Goal: Transaction & Acquisition: Book appointment/travel/reservation

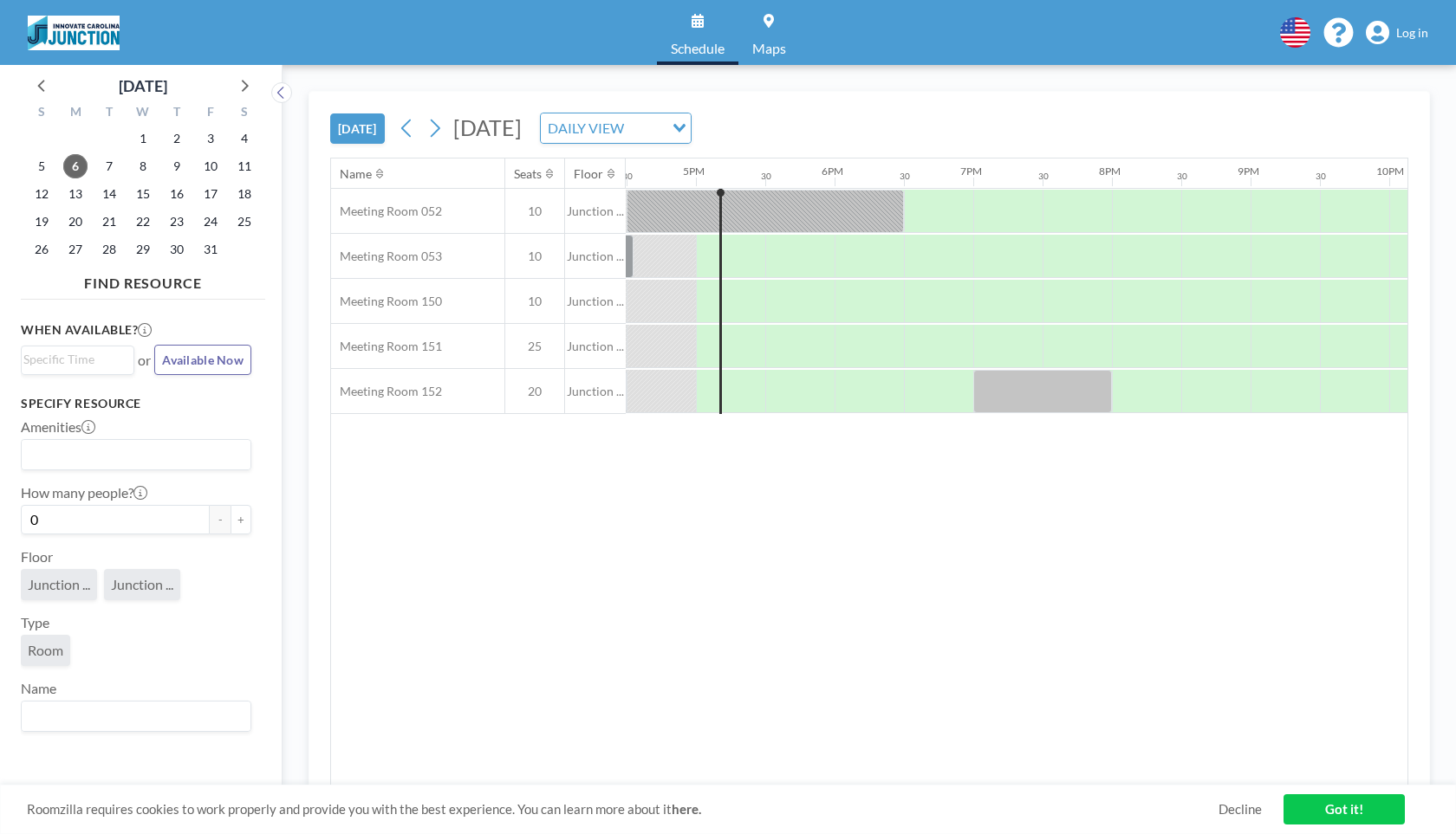
scroll to position [0, 2288]
click at [106, 169] on span "7" at bounding box center [110, 166] width 24 height 24
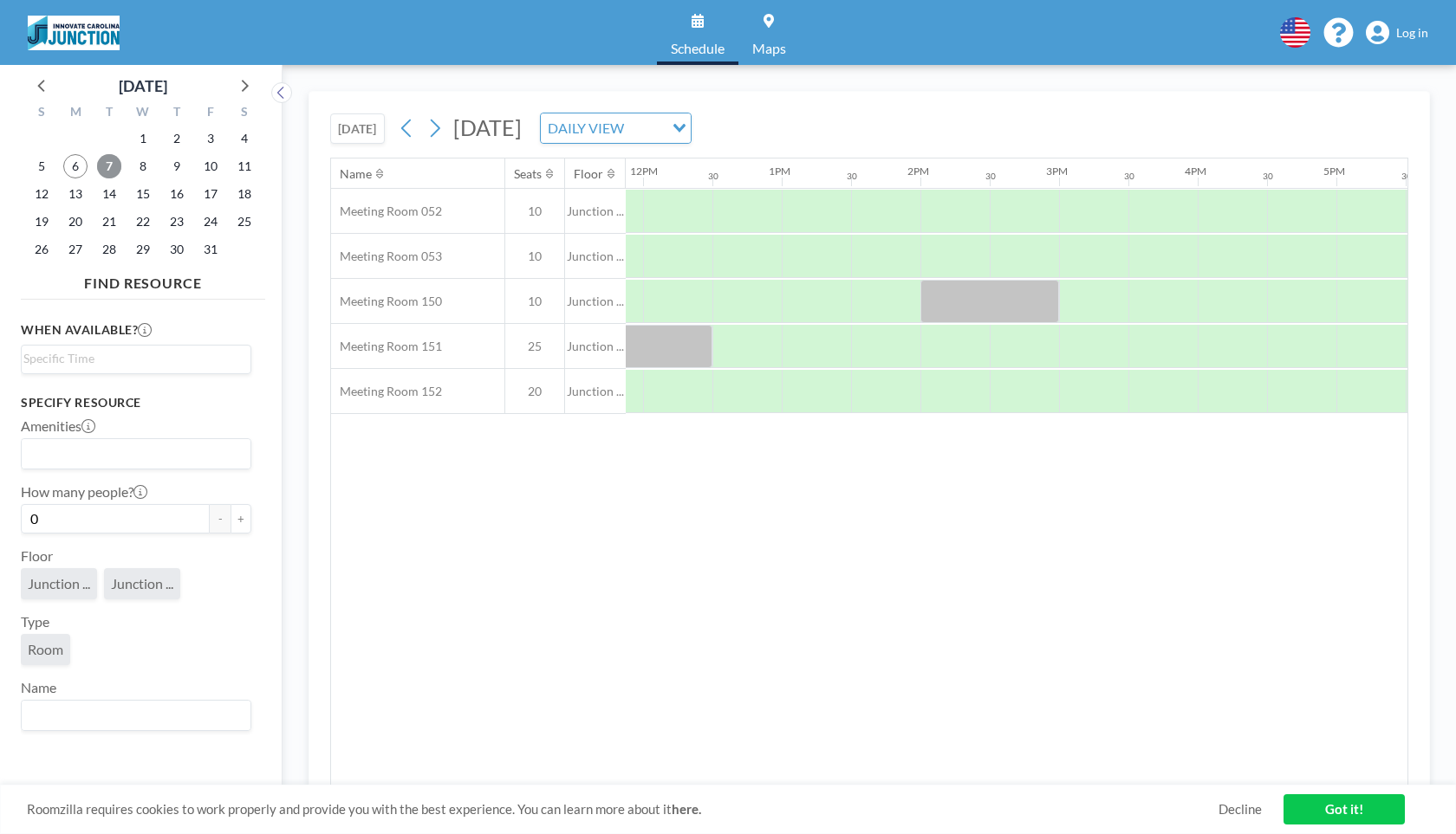
scroll to position [0, 1649]
click at [887, 198] on div at bounding box center [883, 211] width 70 height 43
click at [246, 510] on button "+" at bounding box center [241, 519] width 21 height 30
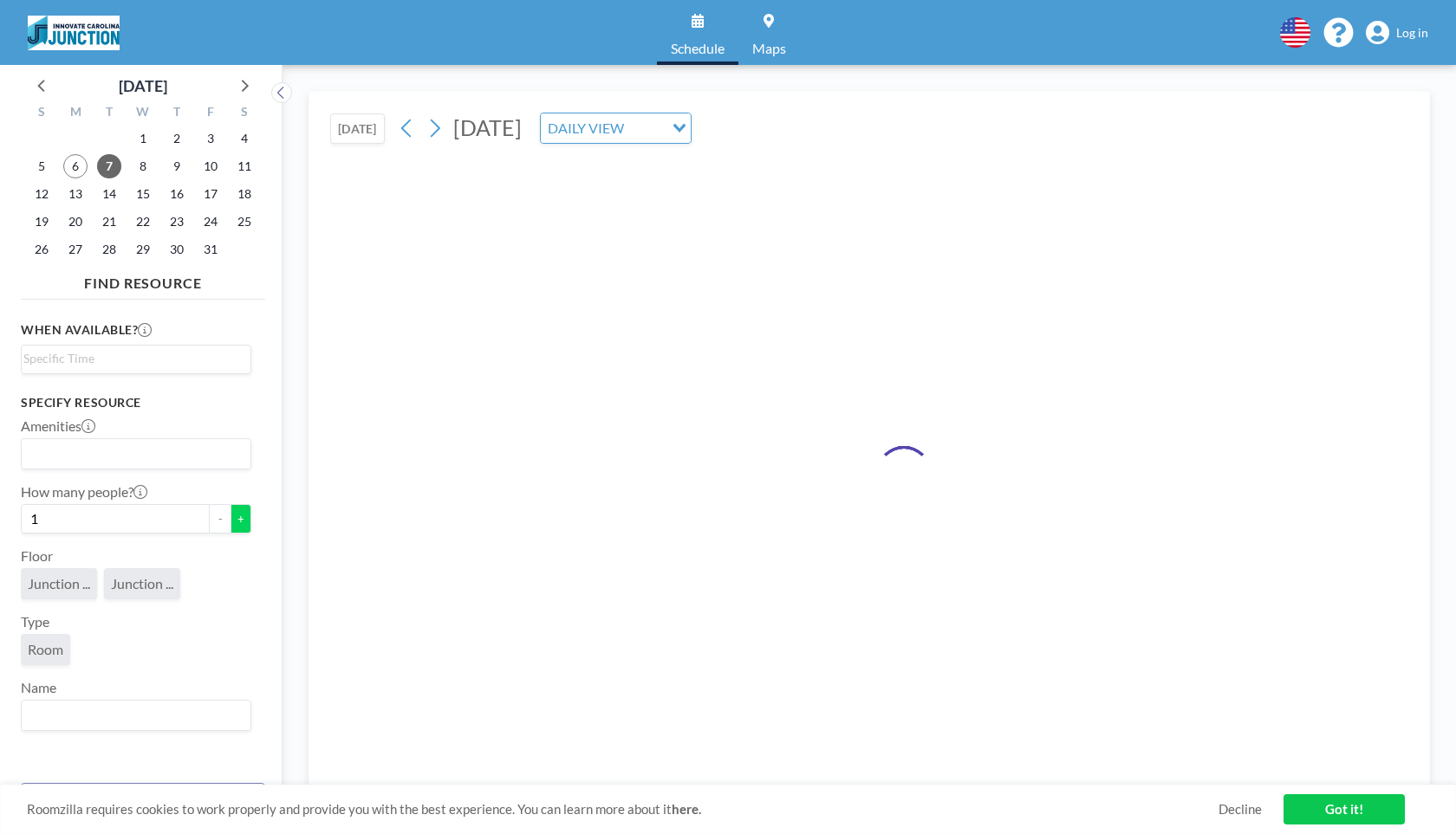
click at [246, 511] on button "+" at bounding box center [241, 519] width 21 height 30
type input "2"
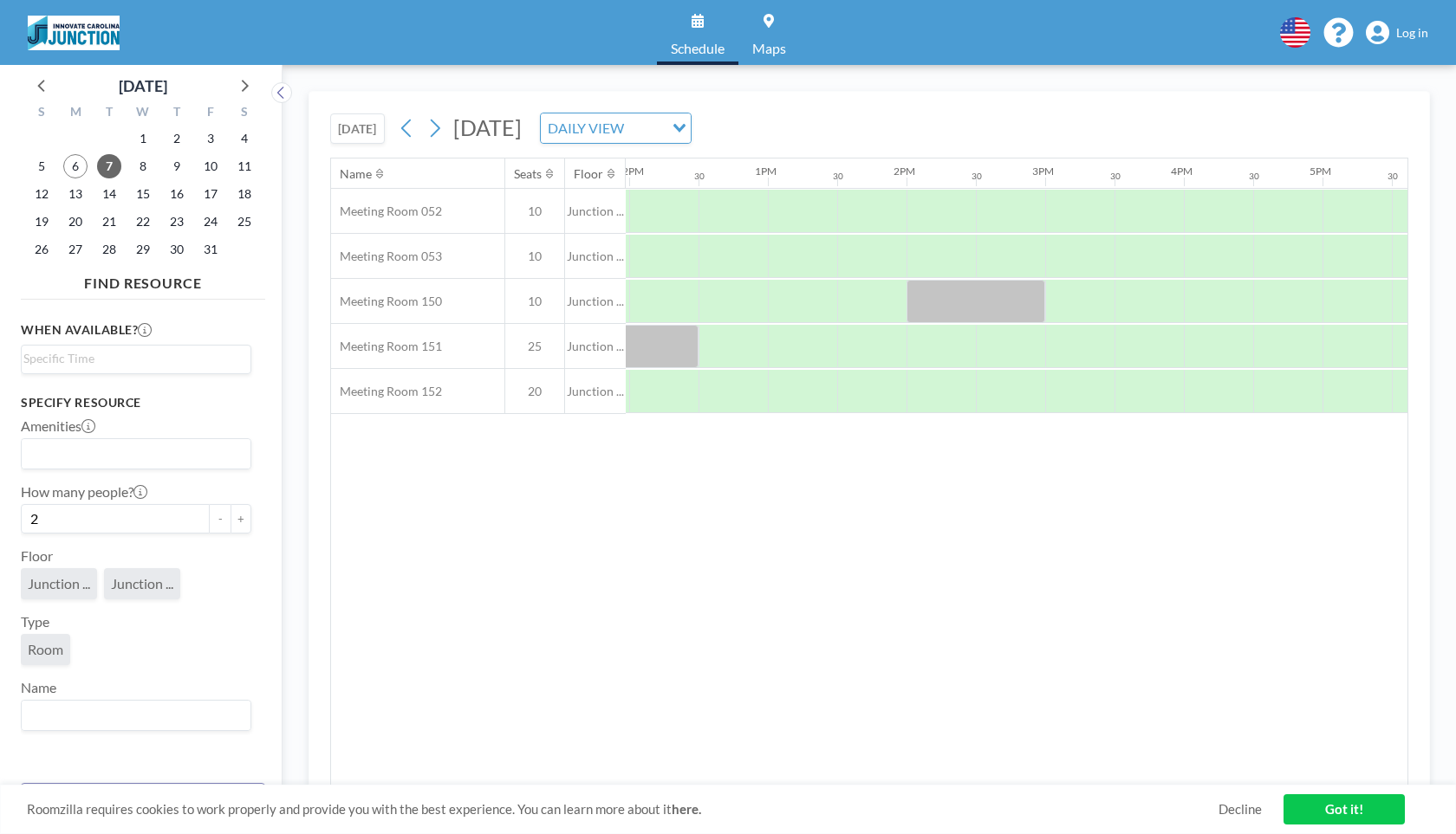
scroll to position [0, 1665]
click at [1394, 36] on link "Log in" at bounding box center [1397, 33] width 63 height 24
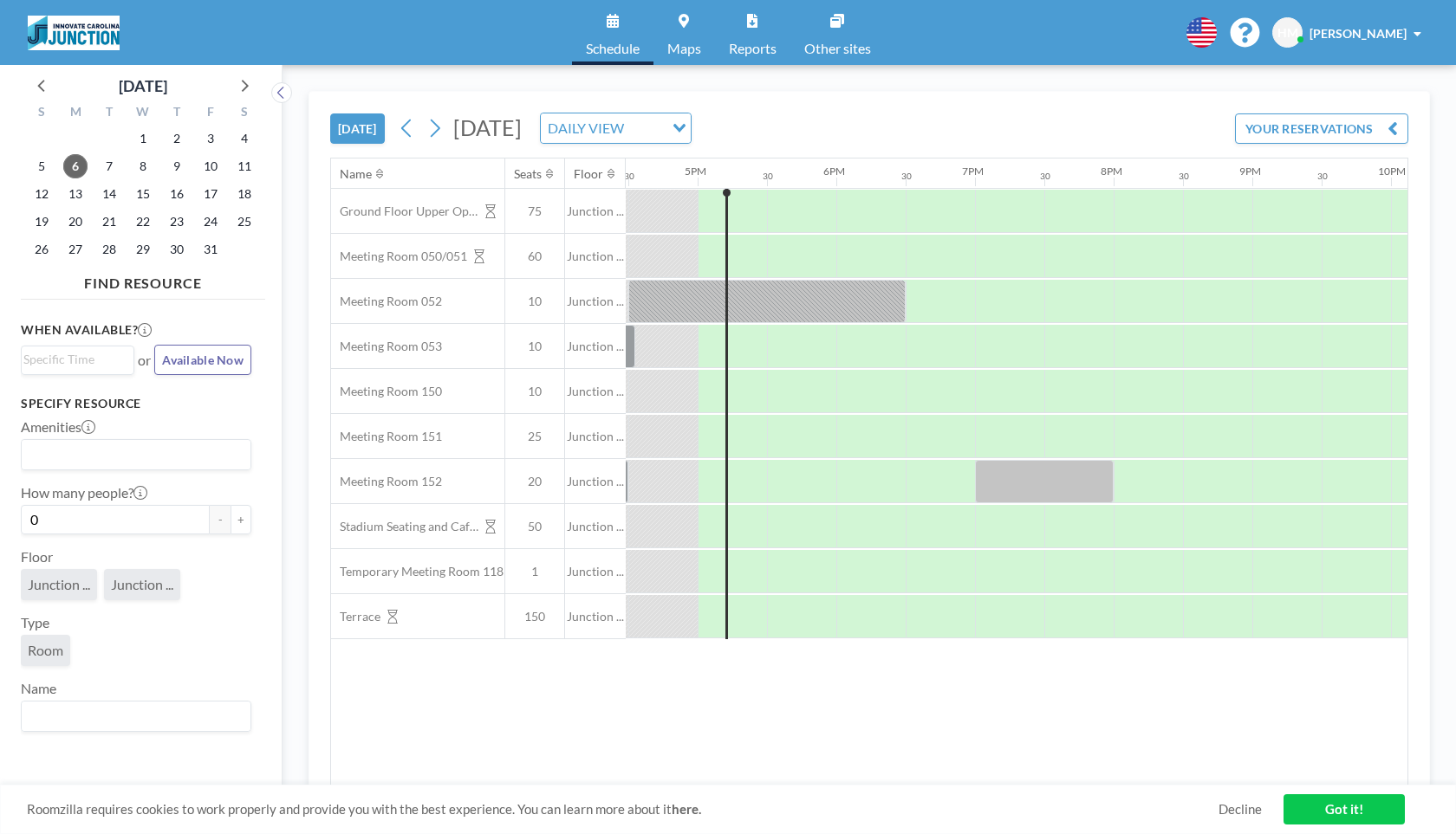
scroll to position [0, 2288]
drag, startPoint x: 721, startPoint y: 192, endPoint x: 895, endPoint y: 190, distance: 174.0
click at [238, 526] on button "+" at bounding box center [241, 520] width 21 height 30
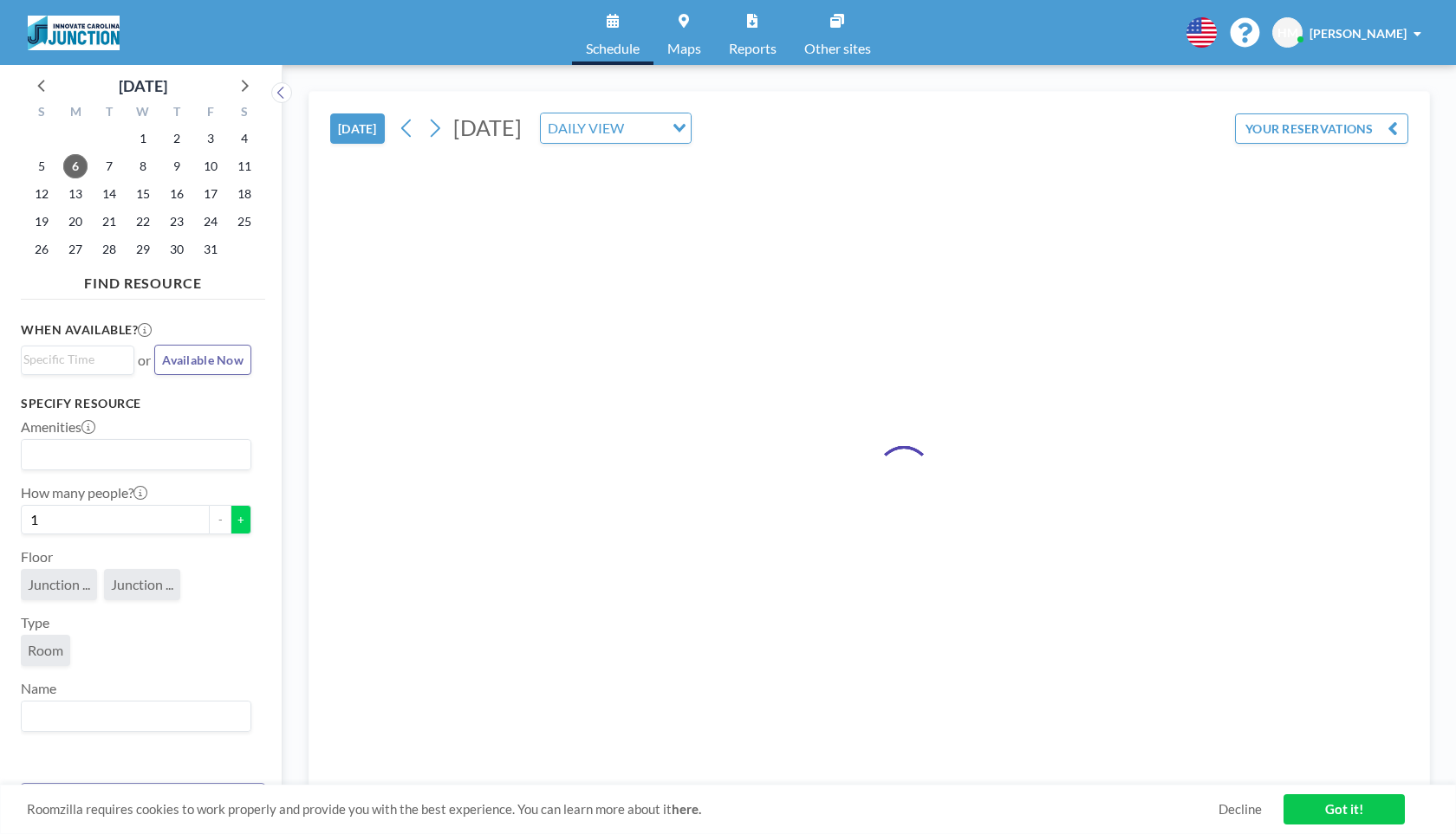
click at [238, 526] on button "+" at bounding box center [241, 520] width 21 height 30
type input "2"
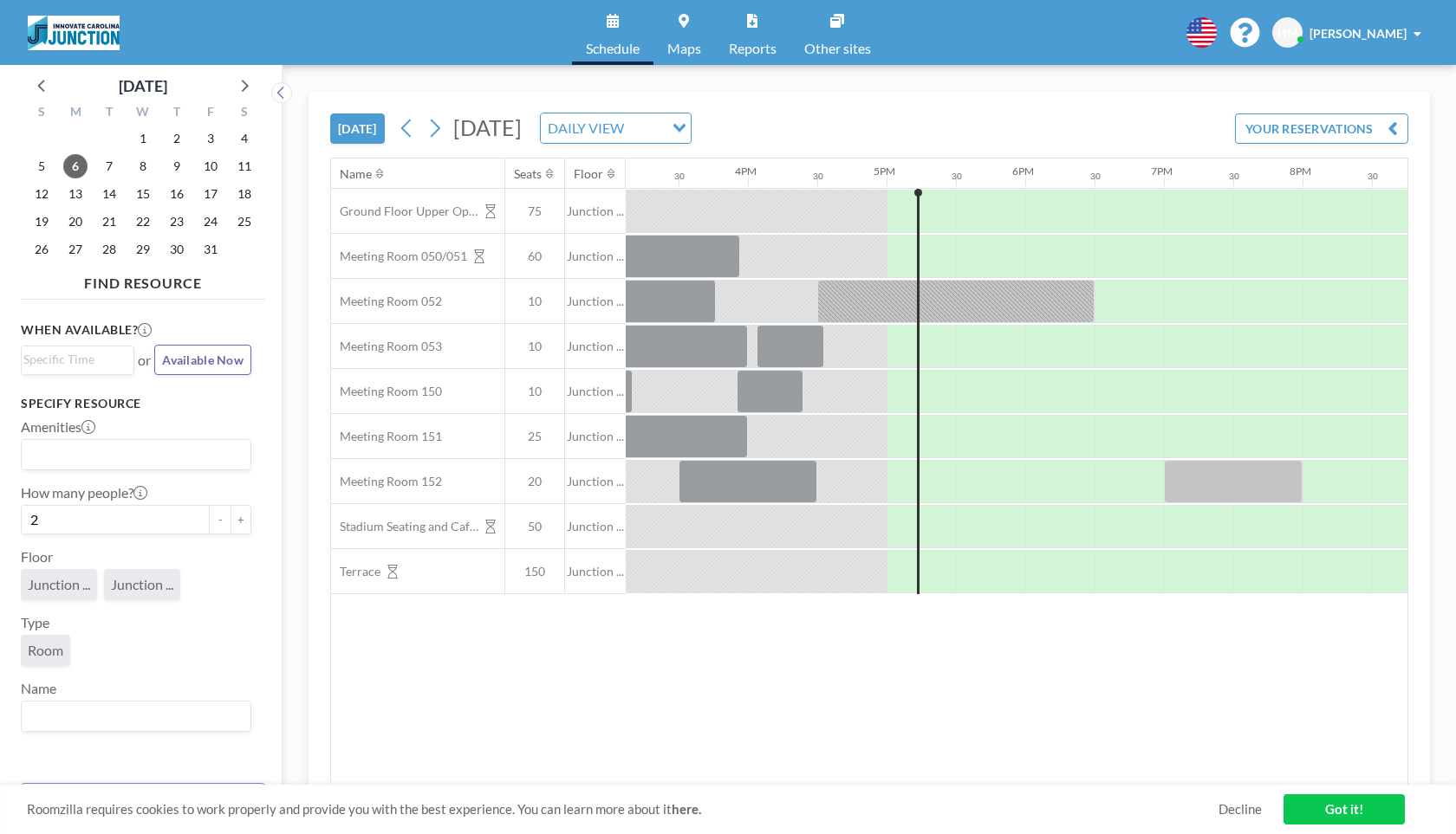
scroll to position [0, 1972]
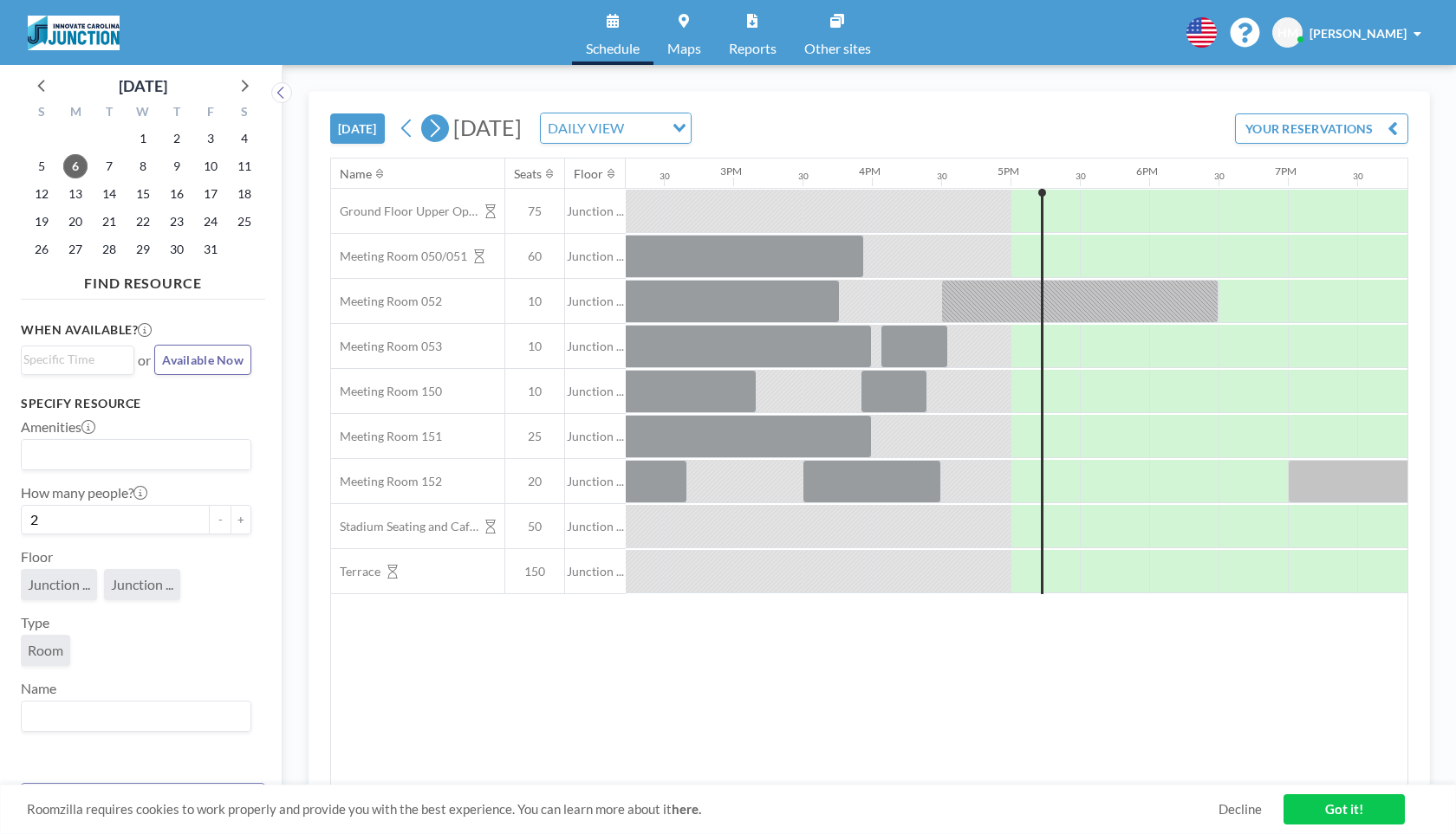
click at [436, 129] on icon at bounding box center [434, 129] width 17 height 26
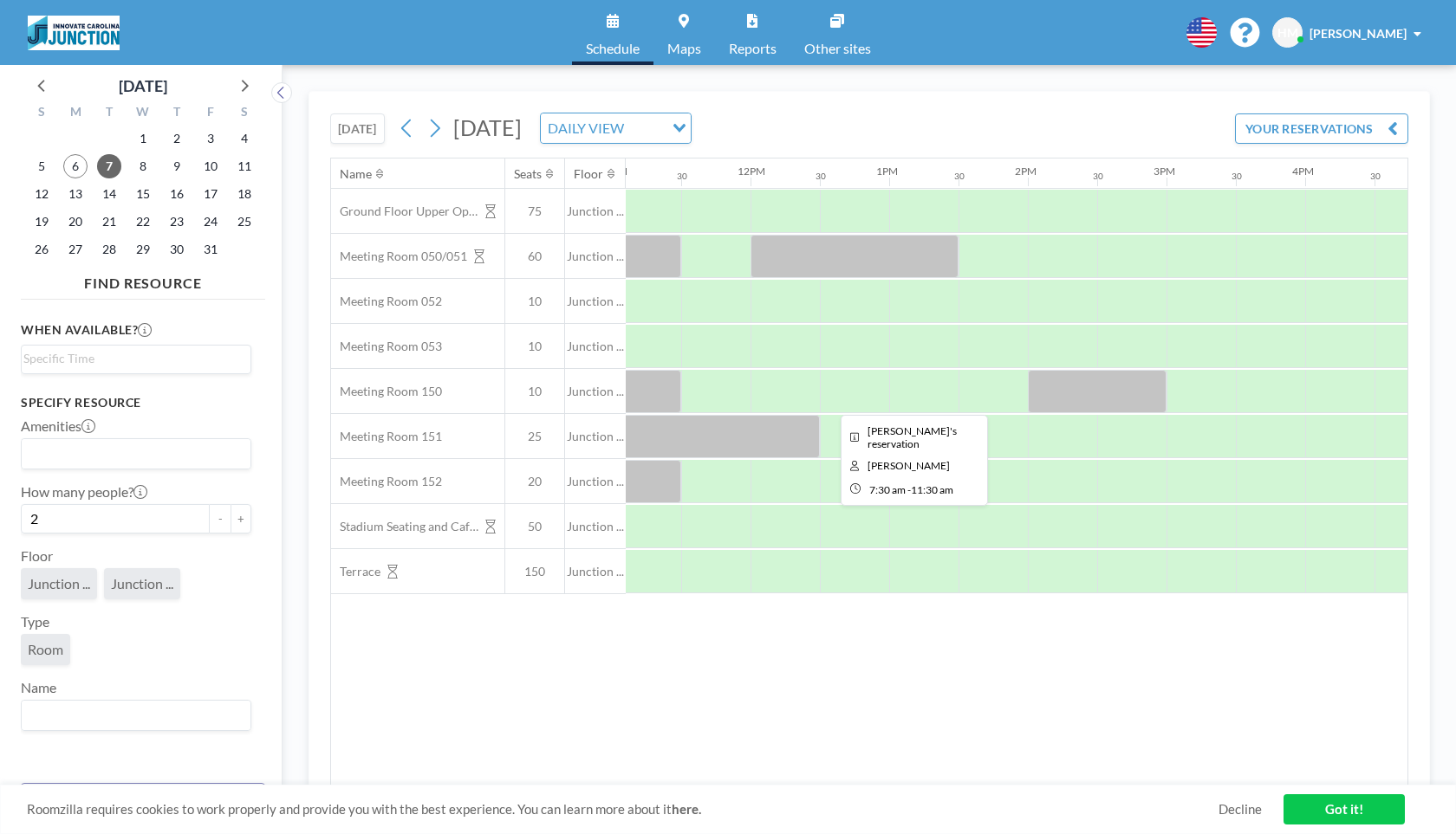
scroll to position [0, 1544]
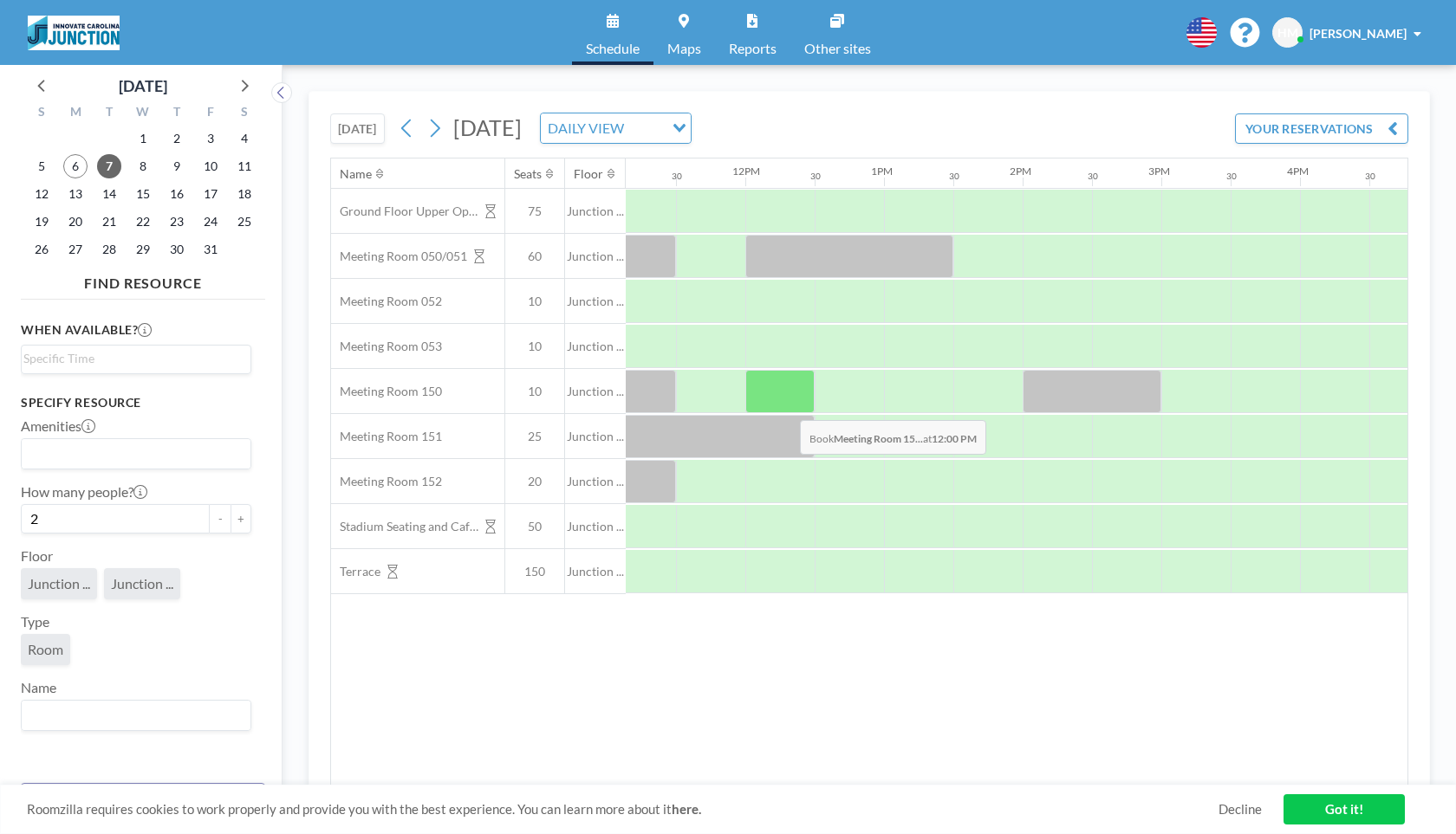
drag, startPoint x: 749, startPoint y: 388, endPoint x: 766, endPoint y: 392, distance: 17.5
click at [766, 392] on div at bounding box center [745, 392] width 3328 height 45
click at [766, 392] on div at bounding box center [780, 392] width 70 height 43
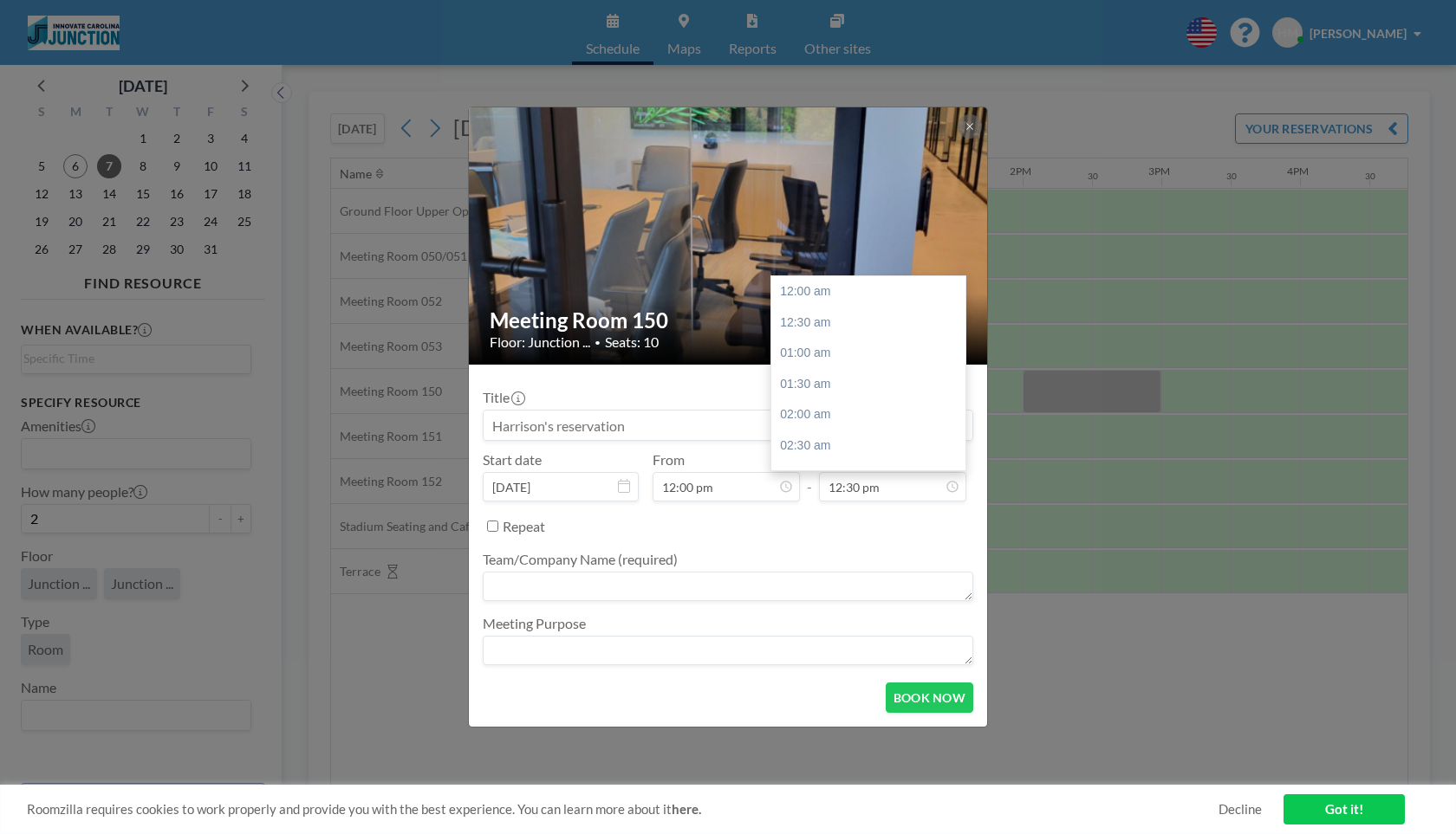
scroll to position [771, 0]
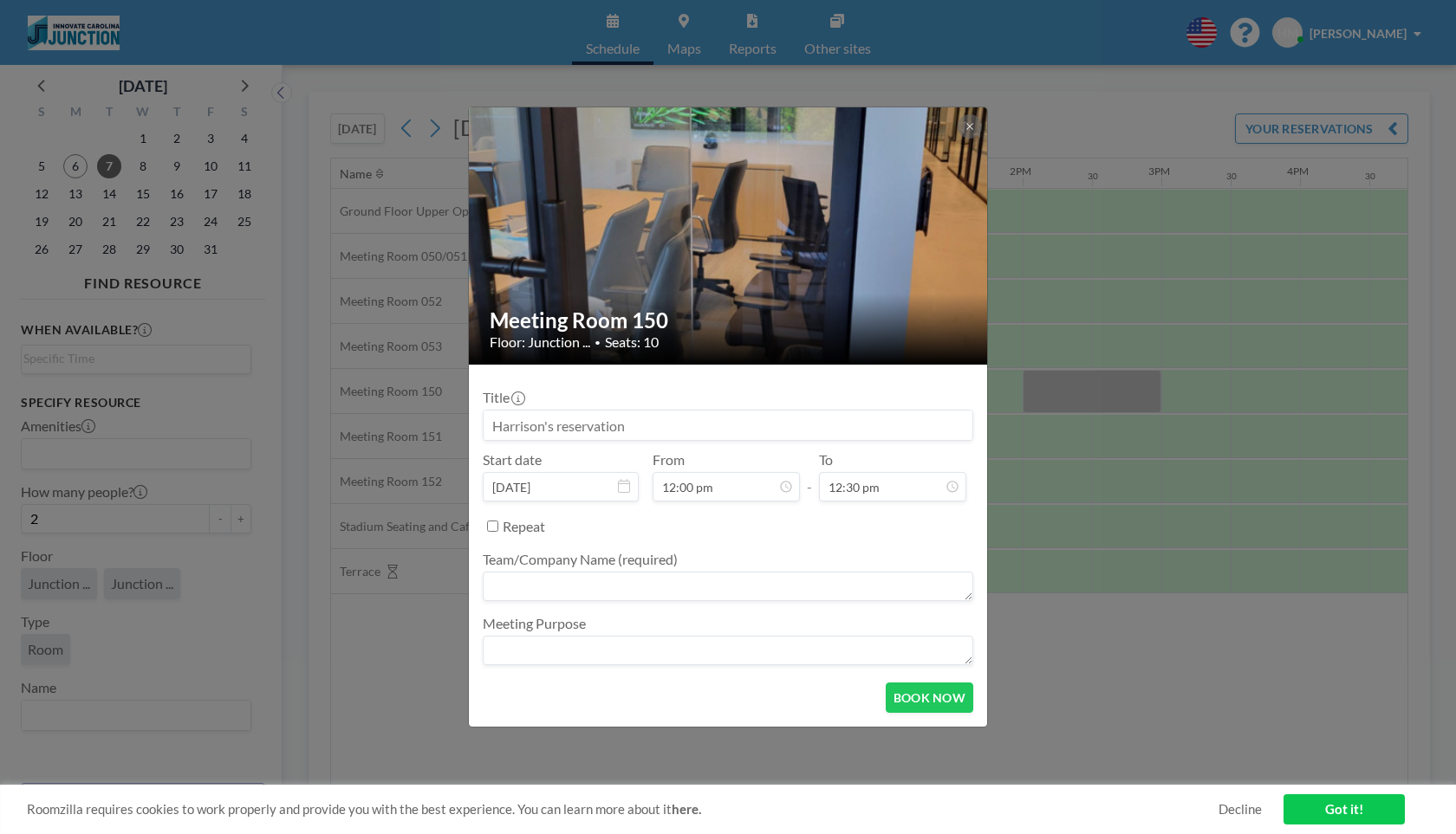
click at [688, 381] on div "Title Start date Oct 7, 2025 From 12:00 pm - To 12:30 pm Repeat Team/Company Na…" at bounding box center [728, 524] width 490 height 290
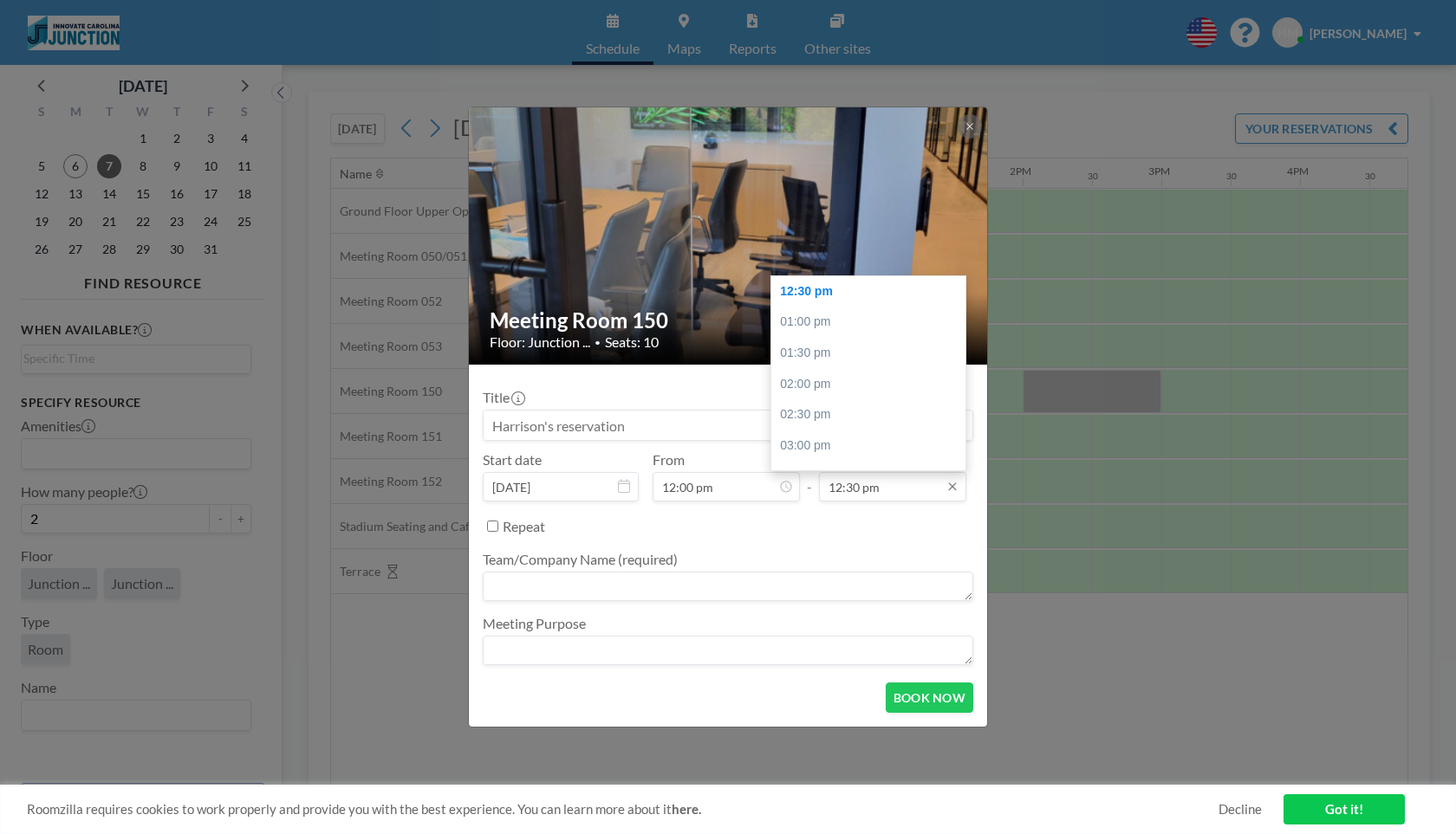
click at [877, 491] on input "12:30 pm" at bounding box center [892, 486] width 147 height 30
click at [830, 388] on div "02:00 pm" at bounding box center [868, 385] width 194 height 31
type input "02:00 pm"
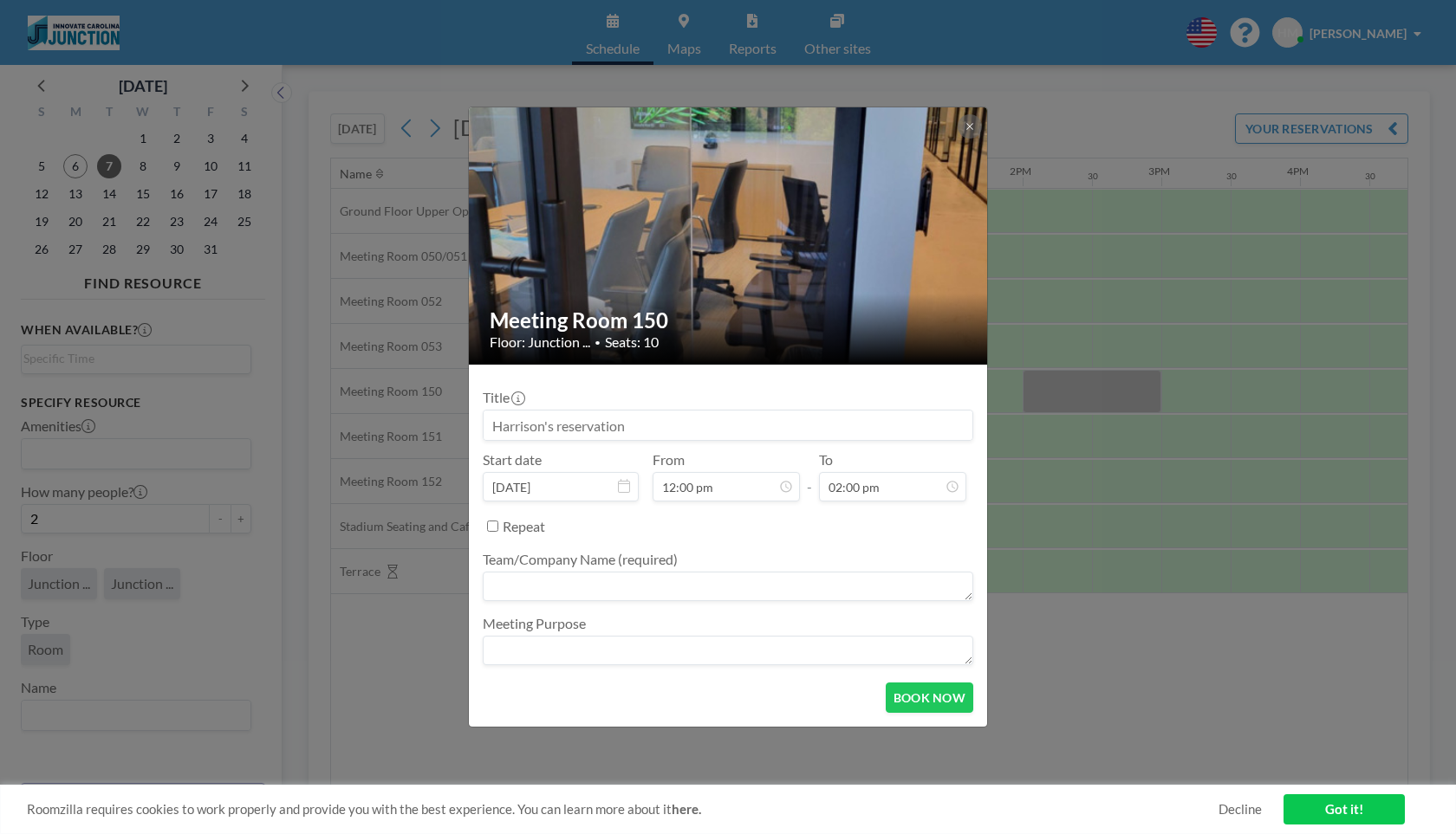
scroll to position [864, 0]
click at [681, 589] on textarea at bounding box center [728, 586] width 490 height 30
type textarea "MakeTimeFlow"
click at [515, 661] on textarea at bounding box center [728, 651] width 490 height 30
drag, startPoint x: 529, startPoint y: 652, endPoint x: 480, endPoint y: 645, distance: 49.5
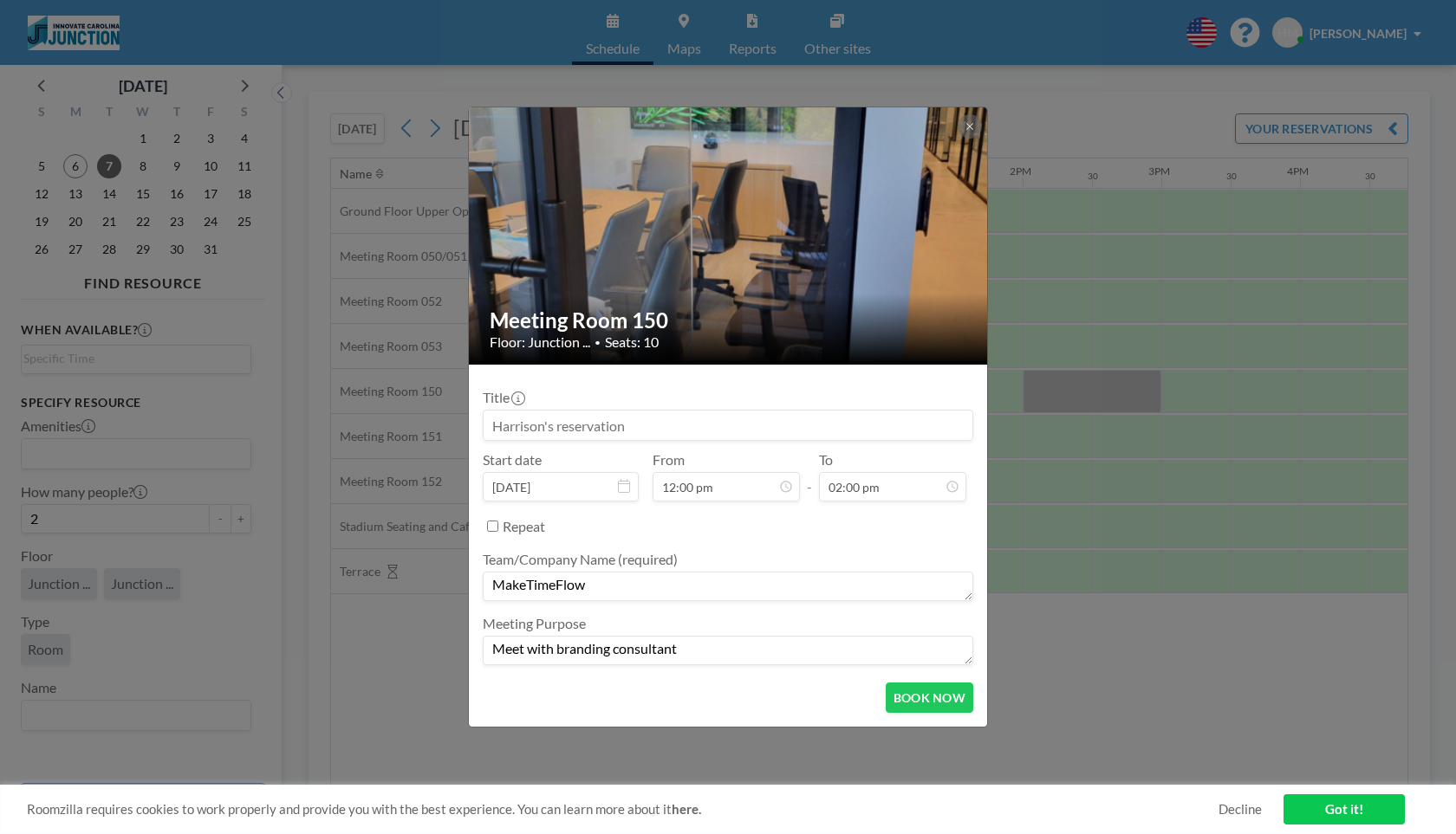
click at [480, 646] on form "Title Start date Oct 7, 2025 From 12:00 pm - To 02:00 pm Repeat Team/Company Na…" at bounding box center [728, 546] width 518 height 362
type textarea "Strategize with branding consultant"
click at [922, 705] on button "BOOK NOW" at bounding box center [929, 697] width 88 height 30
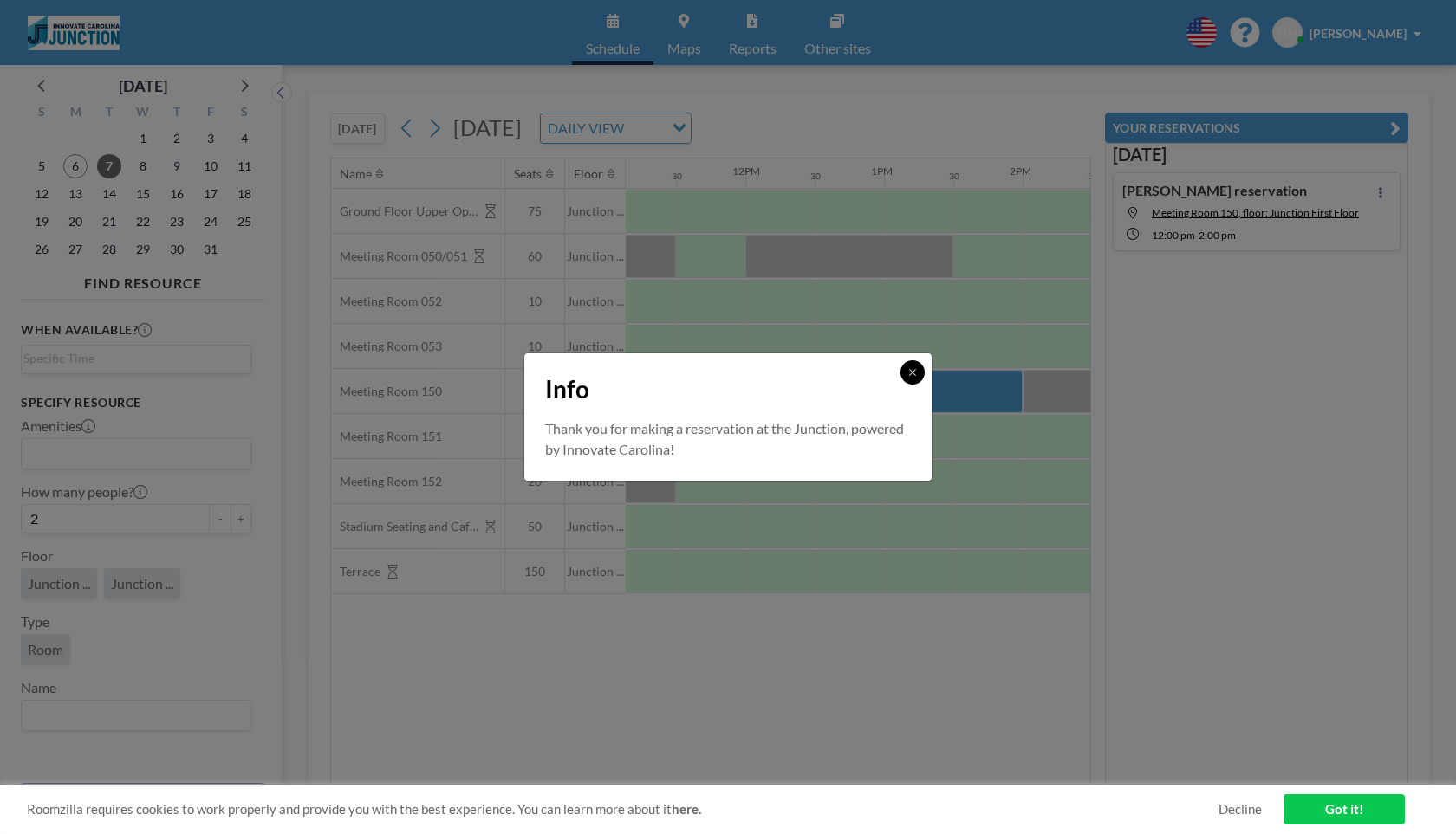
click at [915, 370] on icon at bounding box center [913, 373] width 10 height 10
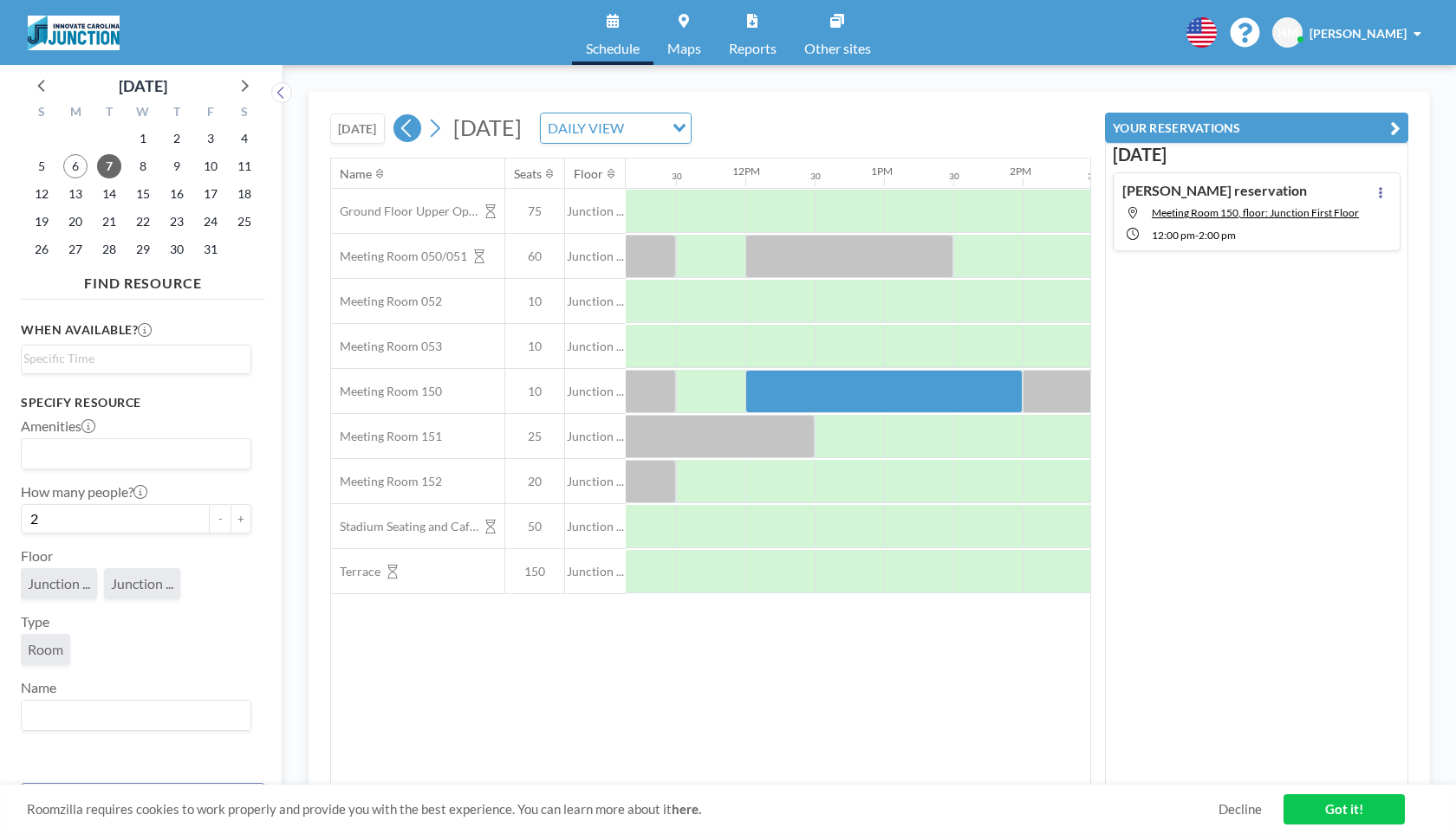
click at [409, 136] on icon at bounding box center [407, 129] width 17 height 26
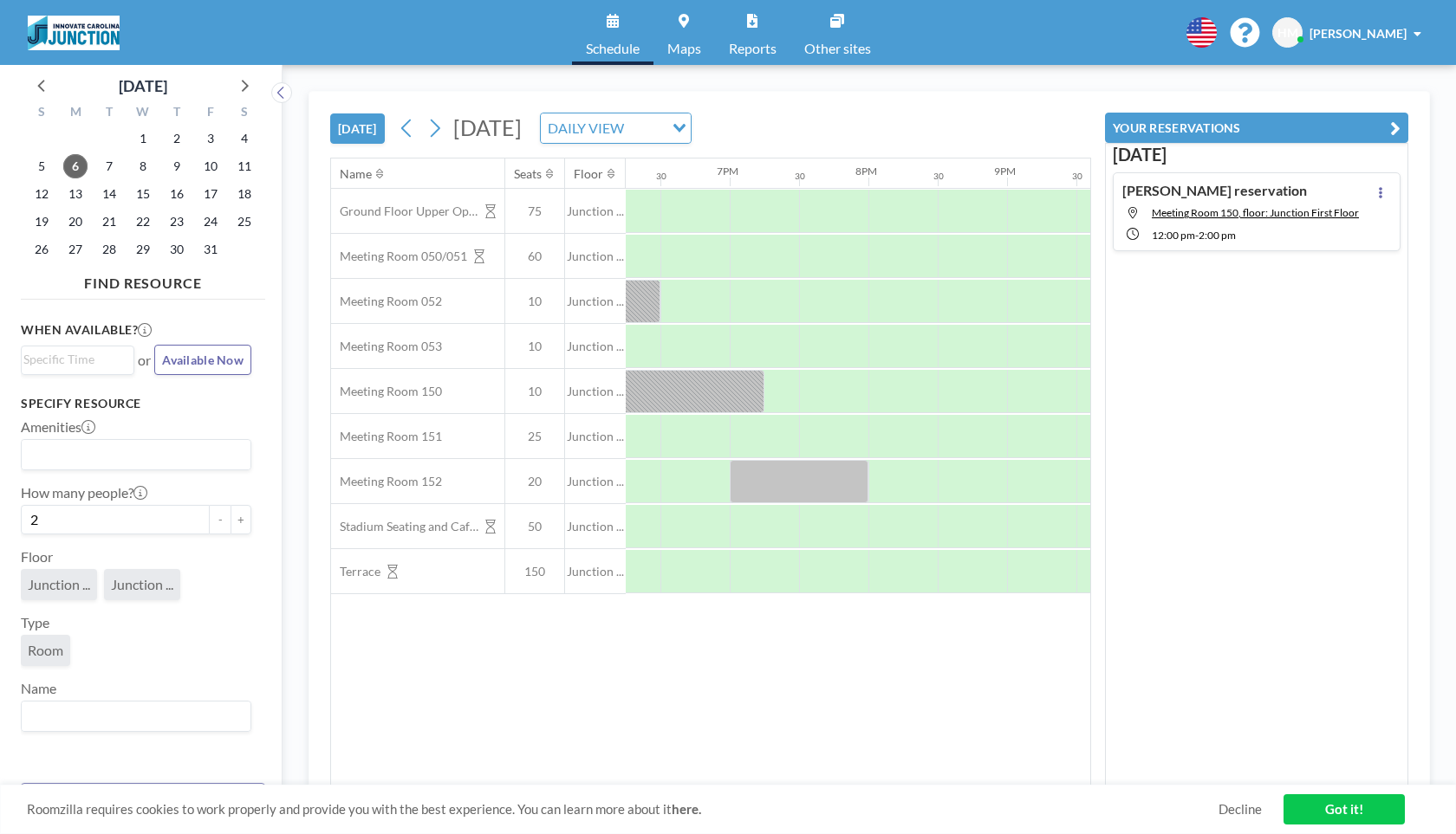
scroll to position [0, 2533]
